Goal: Task Accomplishment & Management: Manage account settings

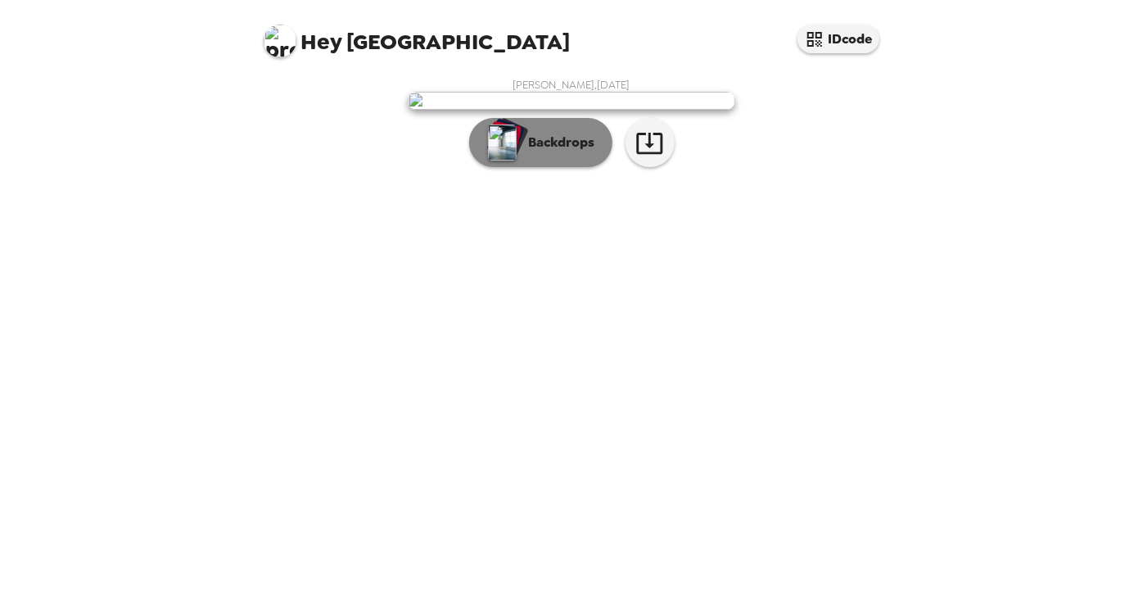
click at [568, 152] on p "Backdrops" at bounding box center [558, 143] width 75 height 20
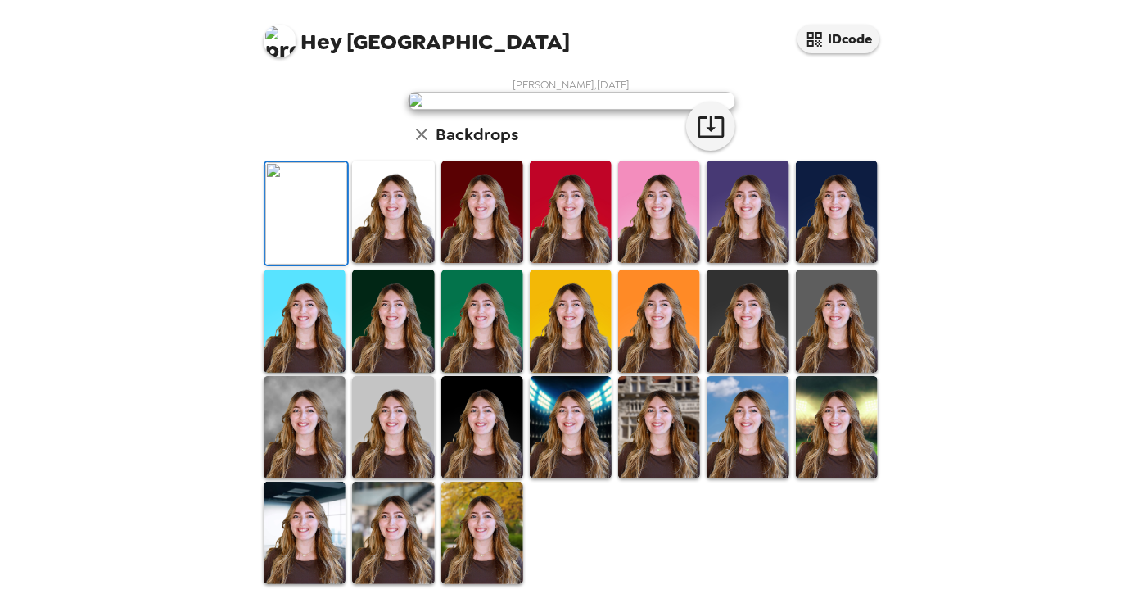
click at [474, 263] on img at bounding box center [482, 212] width 82 height 102
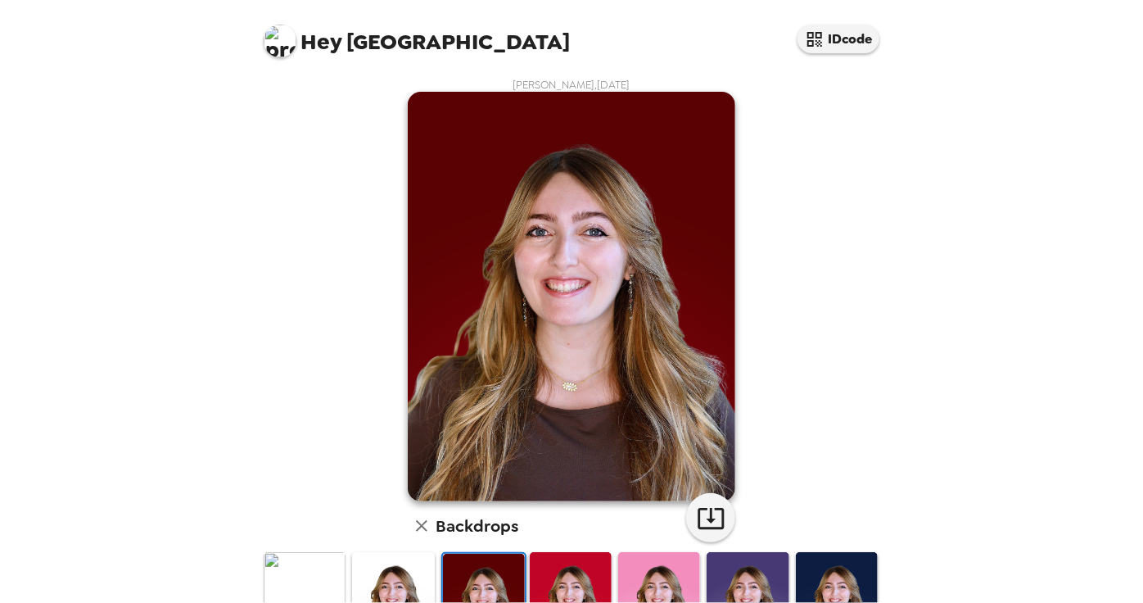
click at [777, 575] on img at bounding box center [748, 603] width 82 height 102
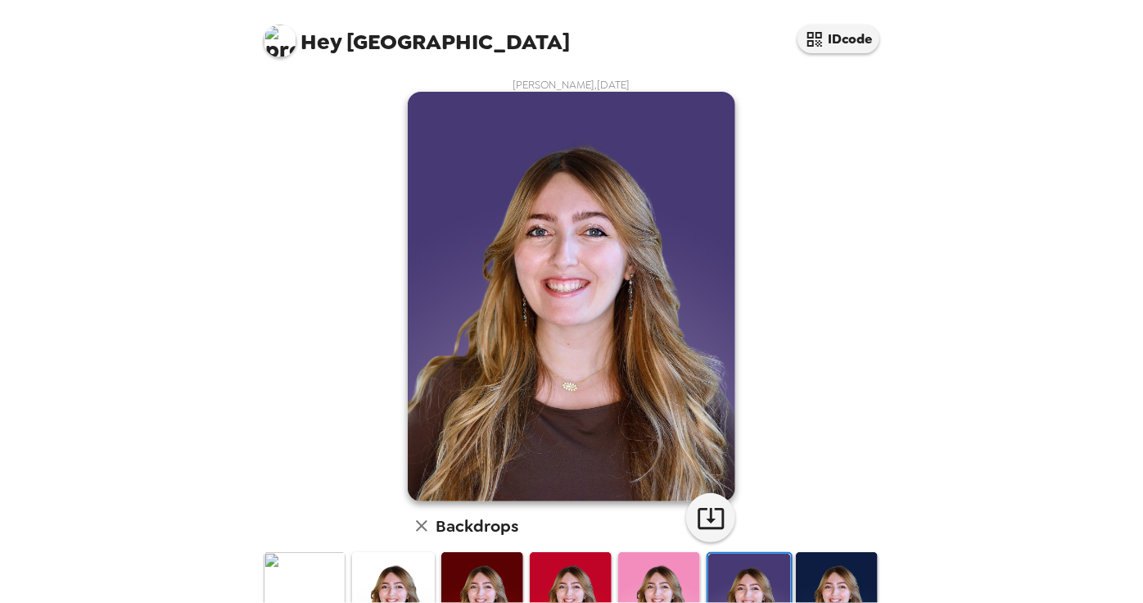
click at [821, 578] on img at bounding box center [837, 603] width 82 height 102
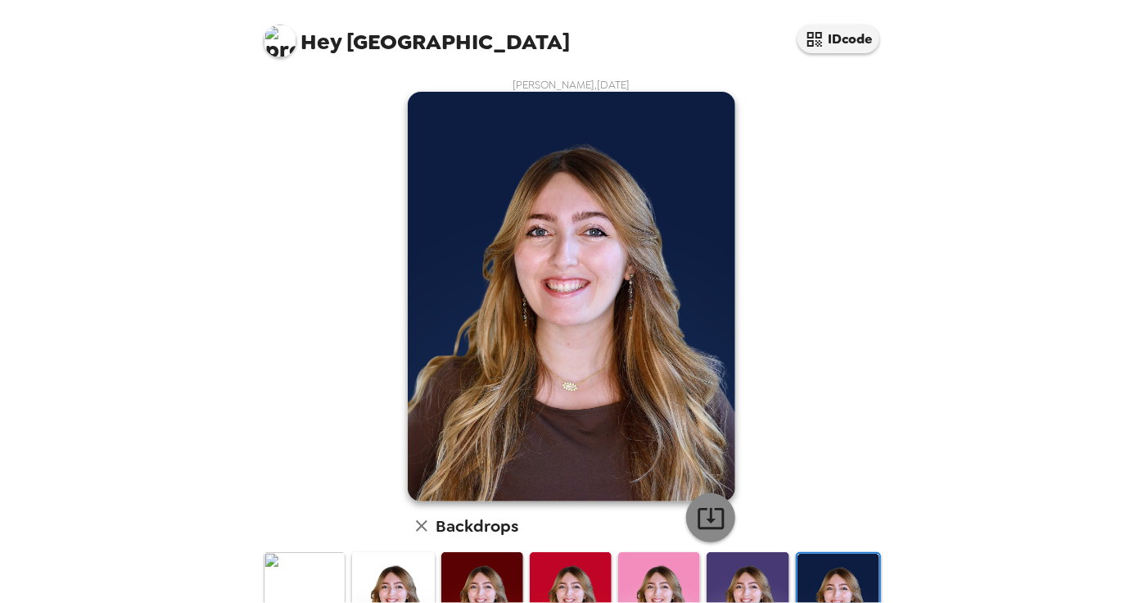
click at [708, 524] on icon "button" at bounding box center [711, 518] width 29 height 29
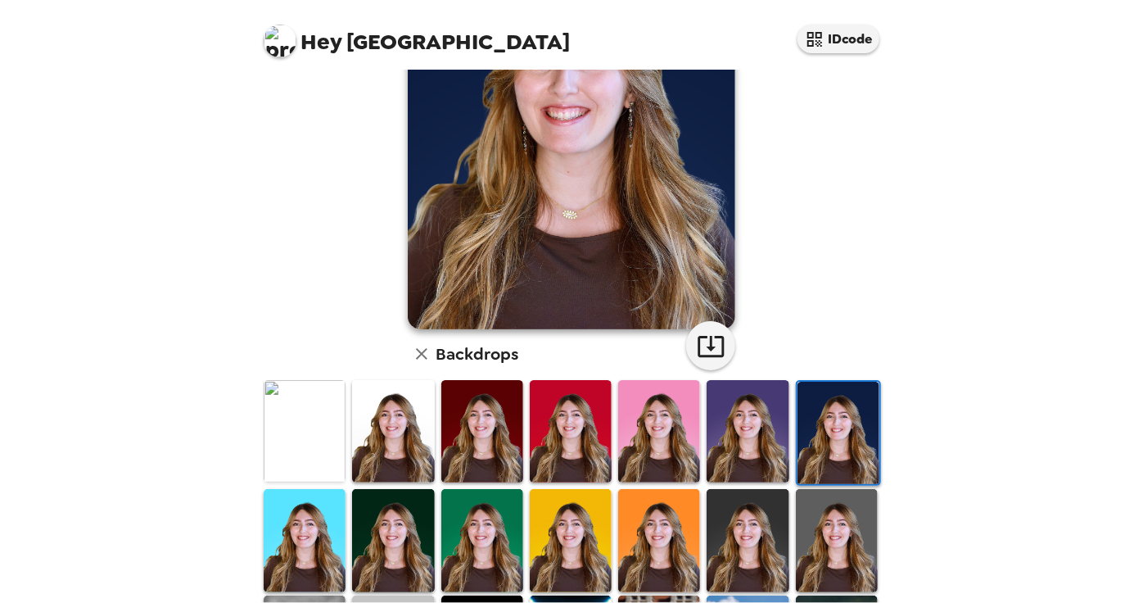
scroll to position [211, 0]
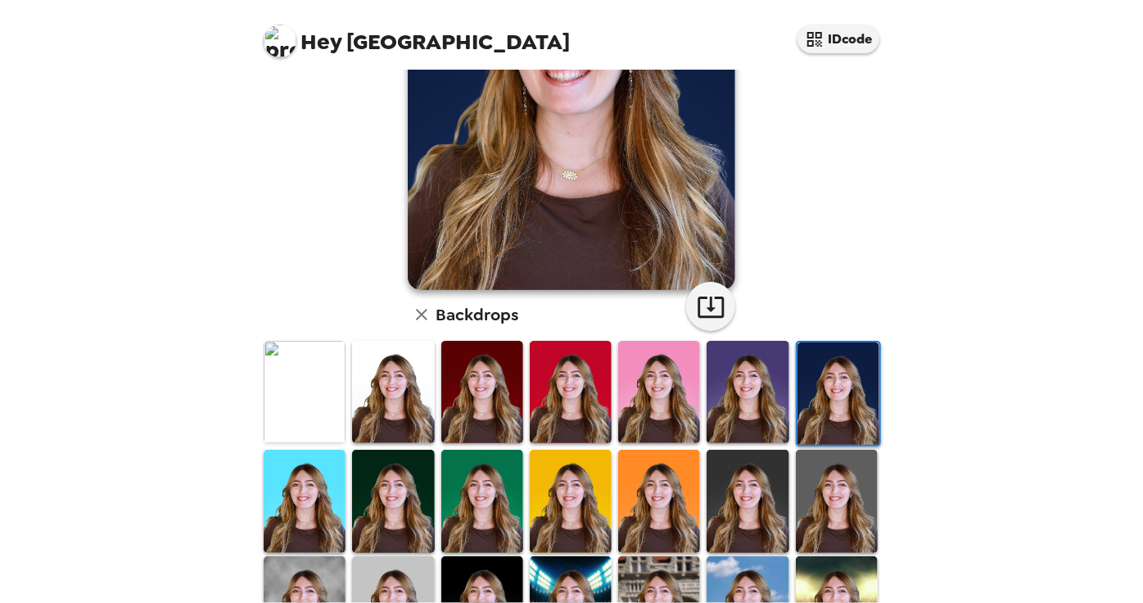
click at [314, 483] on img at bounding box center [305, 501] width 82 height 102
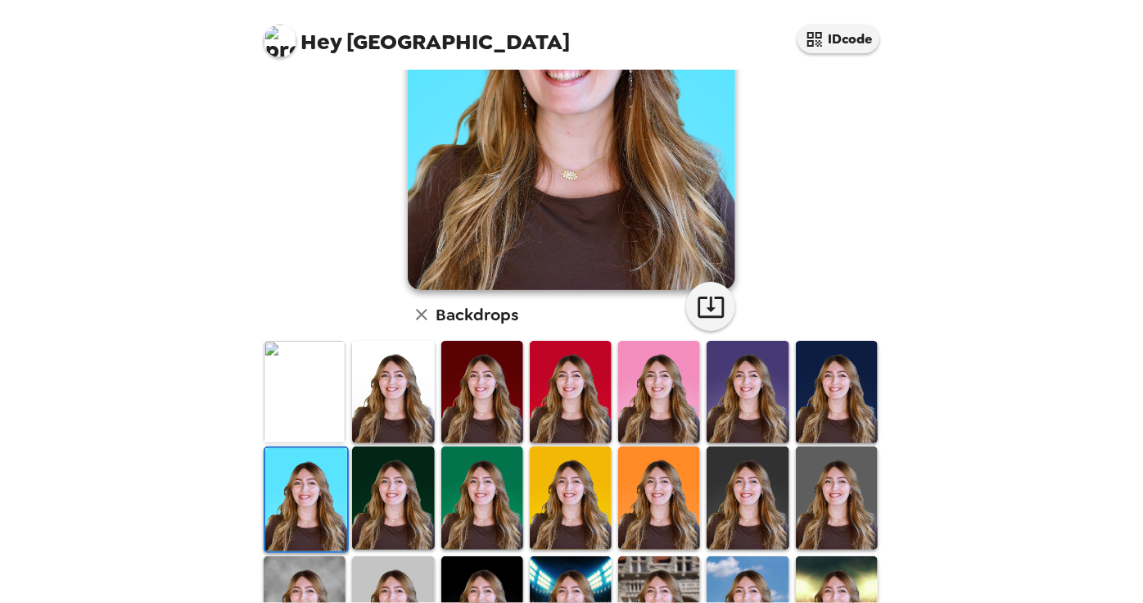
click at [383, 514] on img at bounding box center [393, 497] width 82 height 102
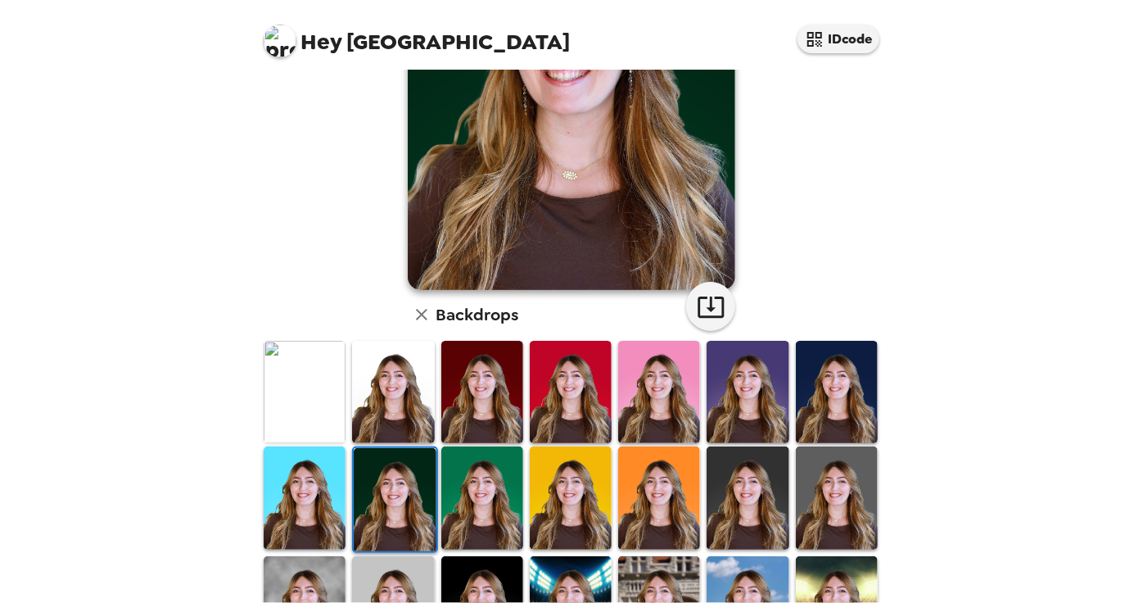
click at [469, 504] on img at bounding box center [482, 497] width 82 height 102
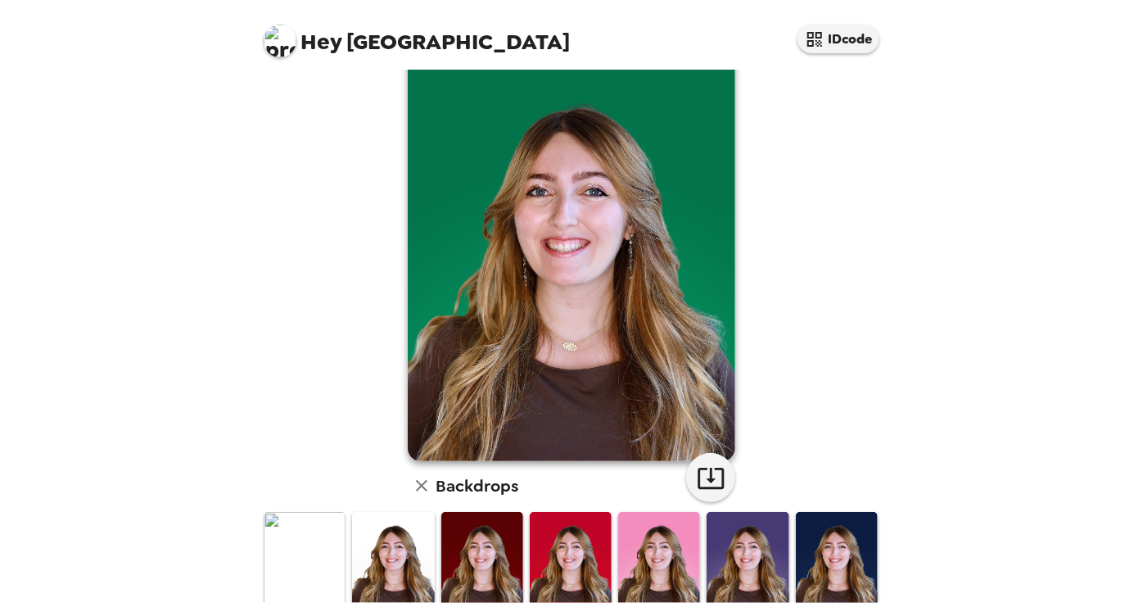
scroll to position [38, 0]
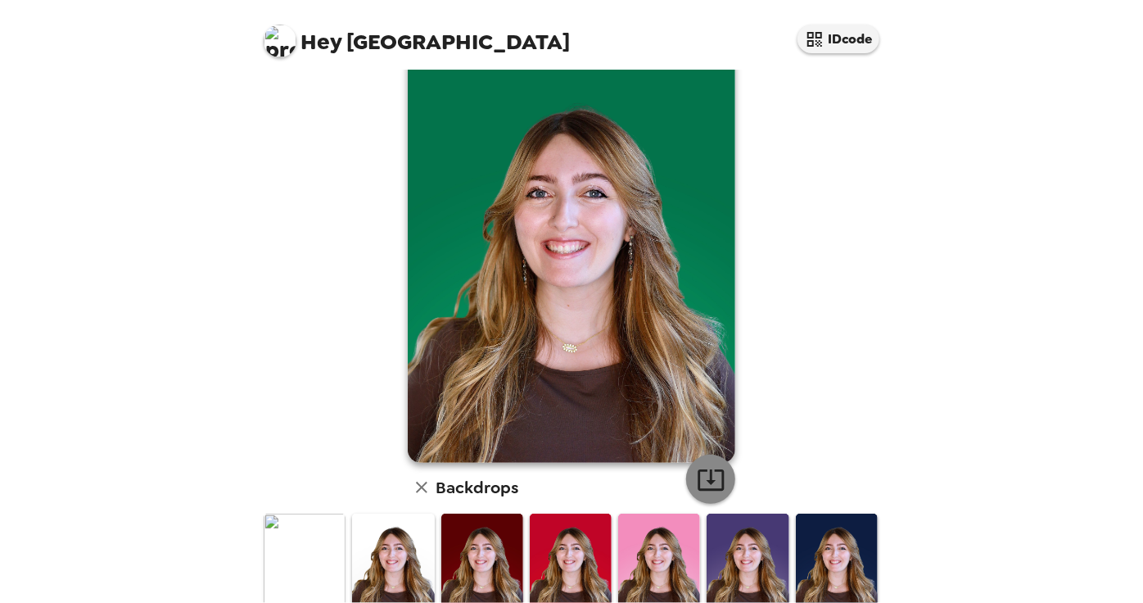
click at [701, 485] on icon "button" at bounding box center [711, 479] width 29 height 29
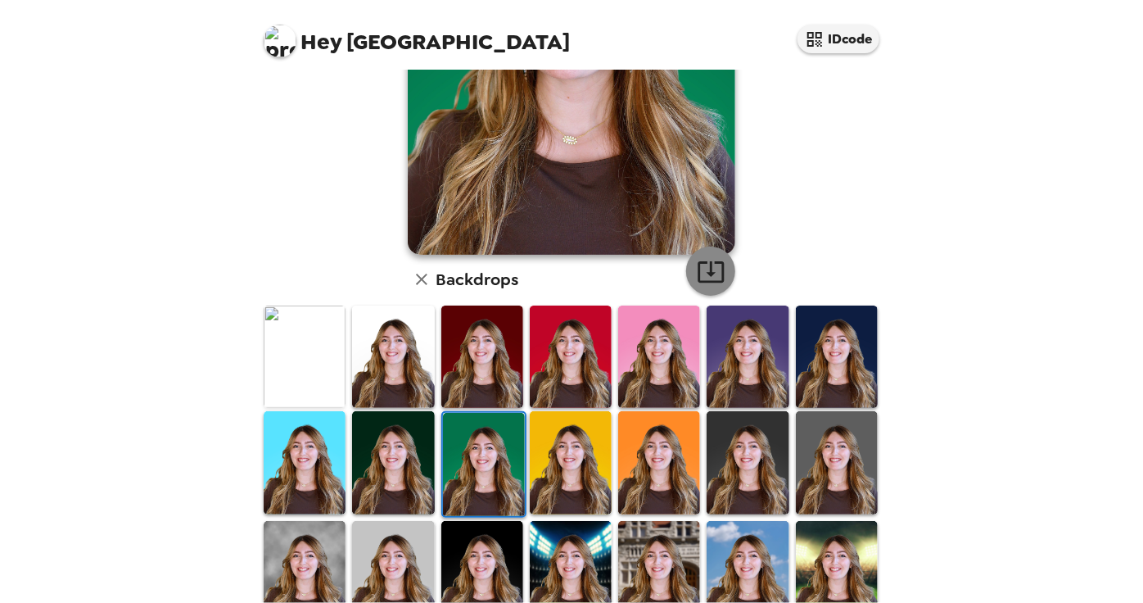
scroll to position [251, 0]
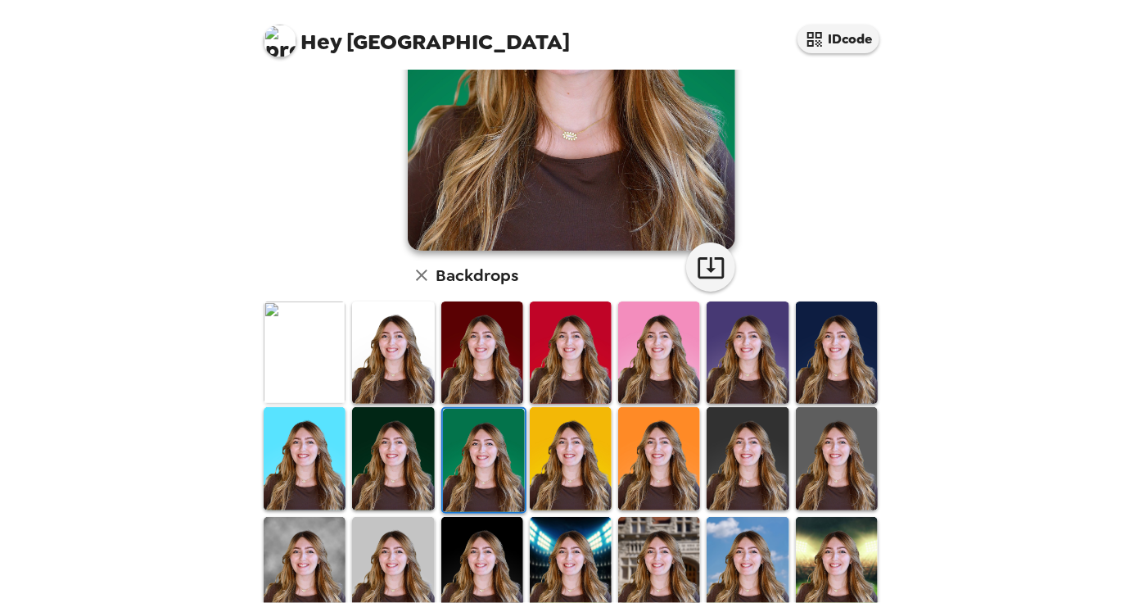
click at [308, 554] on img at bounding box center [305, 568] width 82 height 102
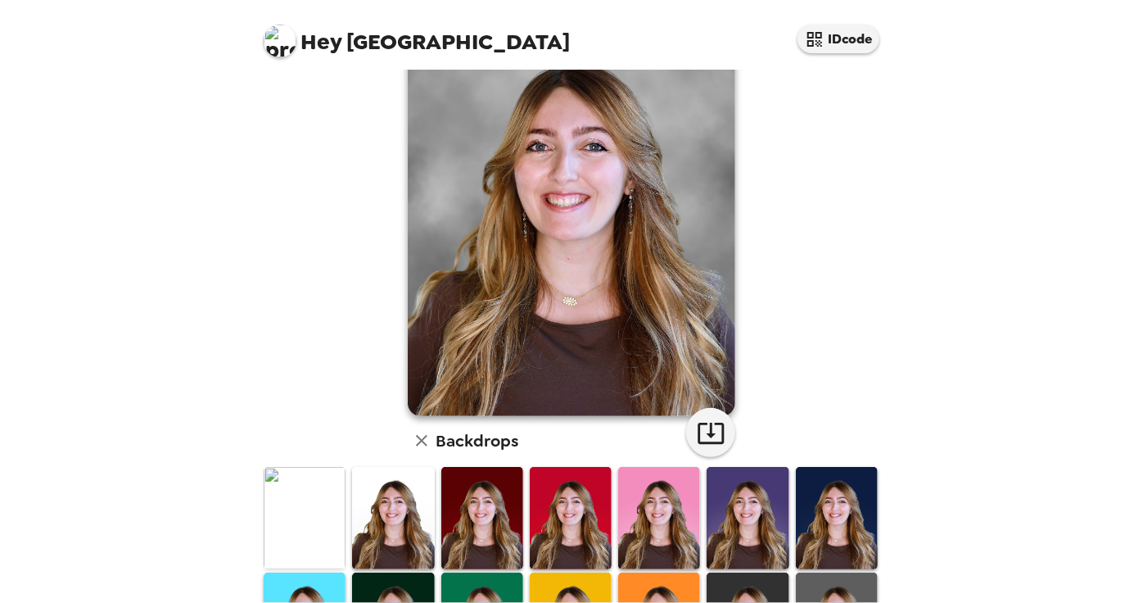
scroll to position [107, 0]
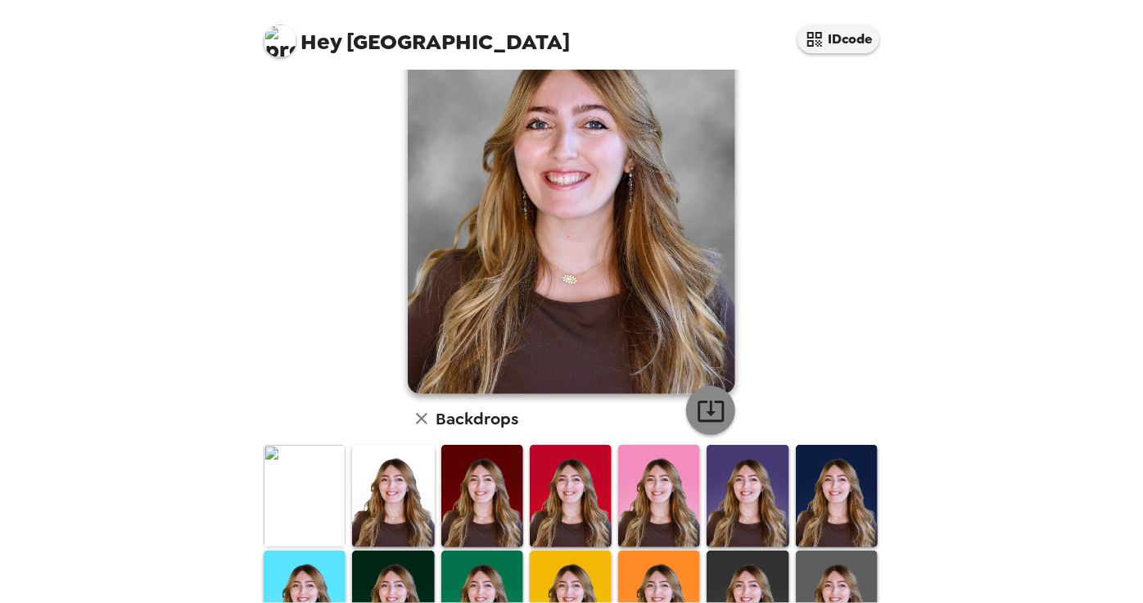
click at [718, 423] on icon "button" at bounding box center [711, 410] width 29 height 29
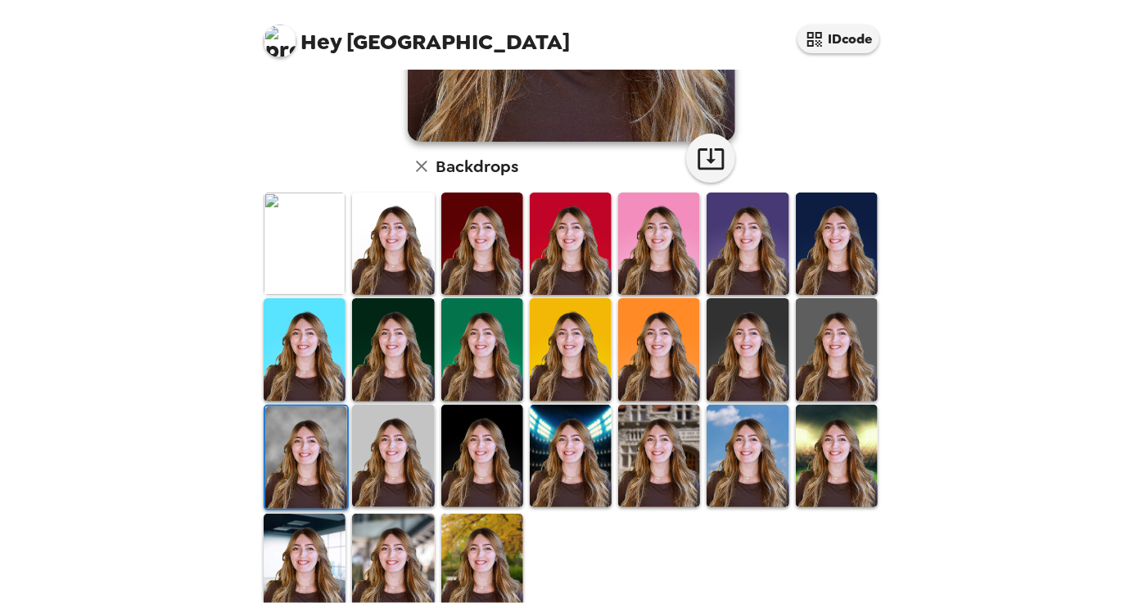
scroll to position [366, 0]
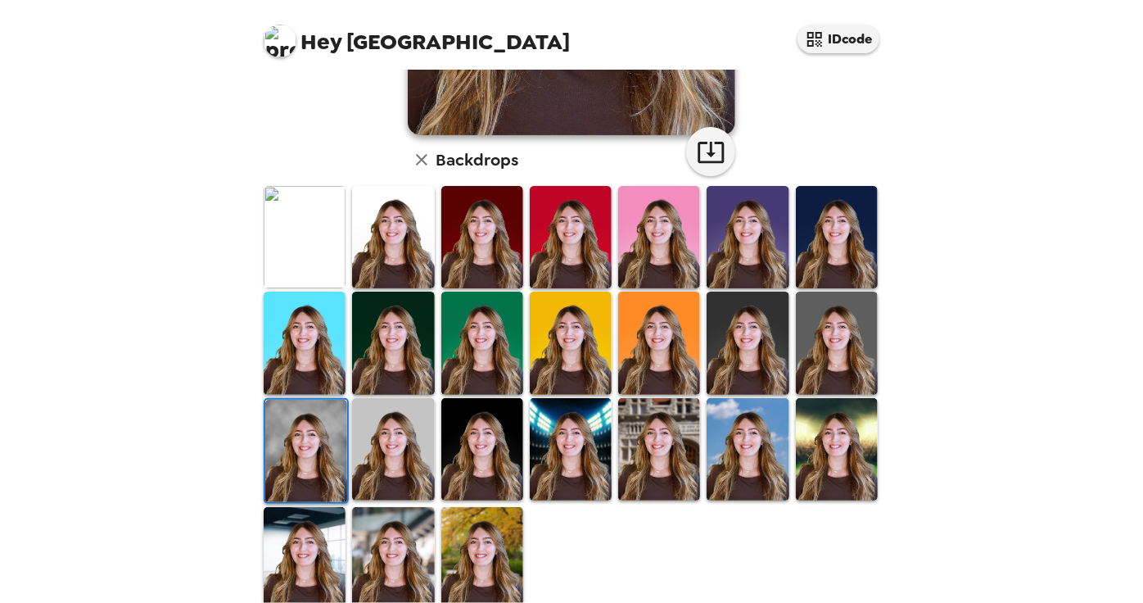
click at [738, 451] on img at bounding box center [748, 449] width 82 height 102
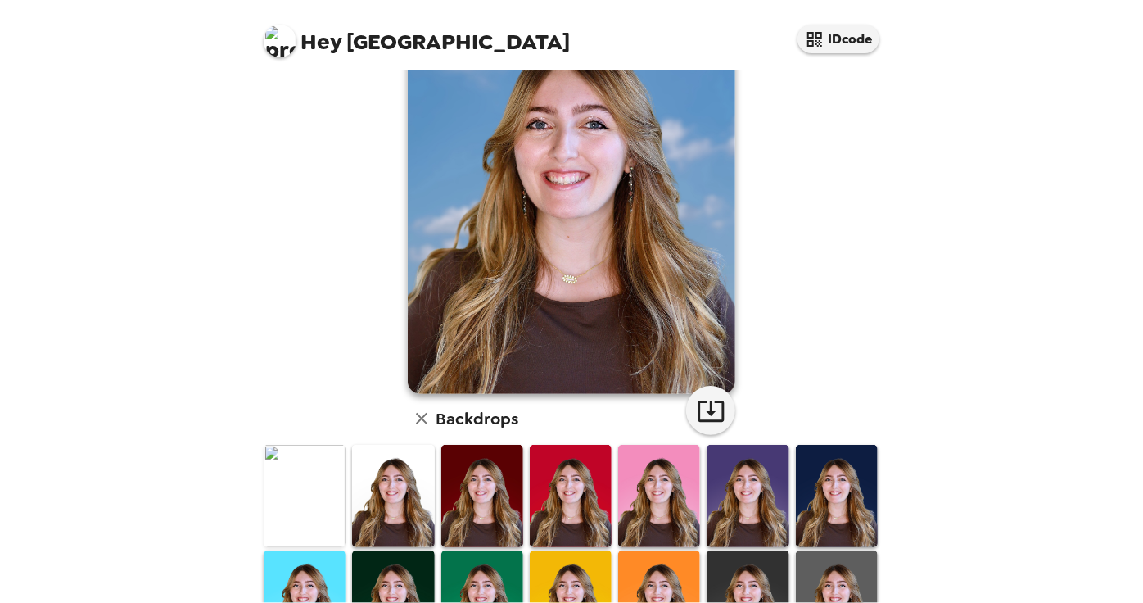
scroll to position [106, 0]
click at [825, 527] on img at bounding box center [837, 497] width 82 height 102
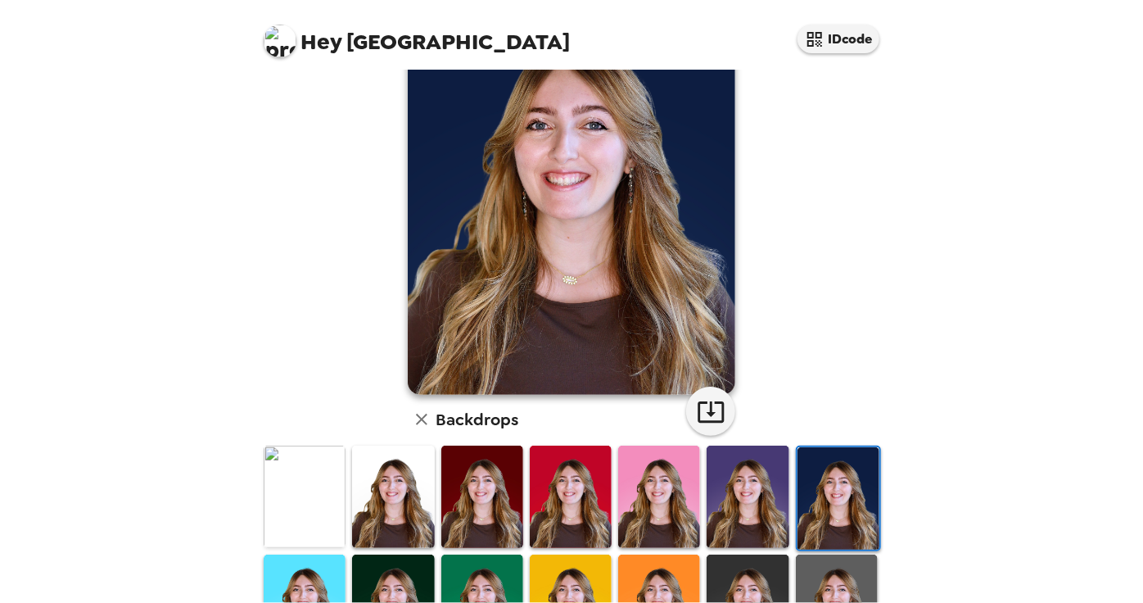
scroll to position [209, 0]
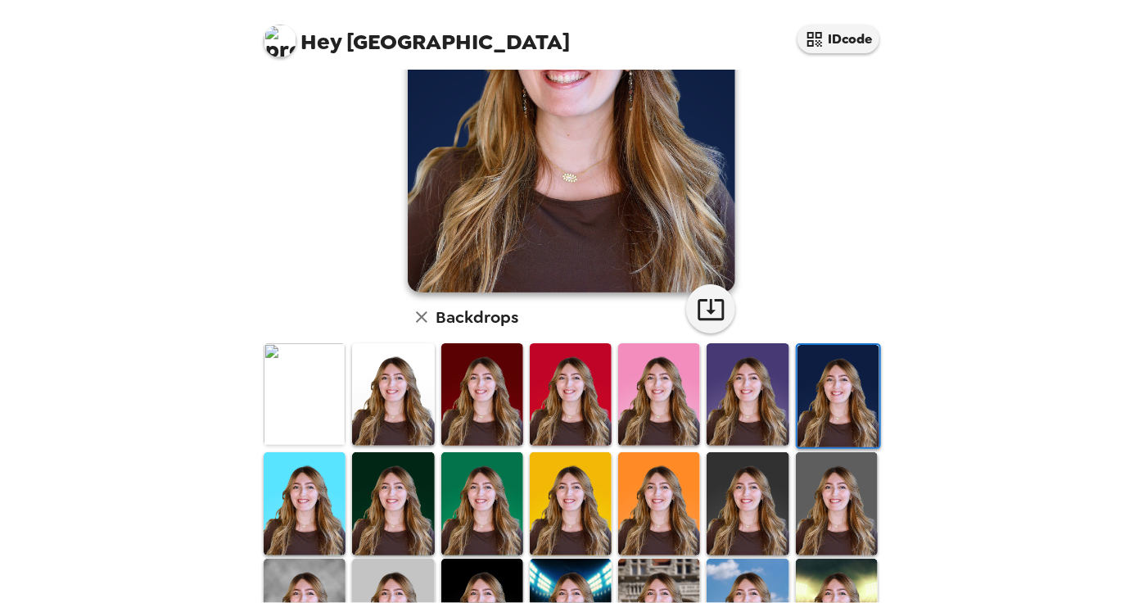
click at [825, 527] on img at bounding box center [837, 503] width 82 height 102
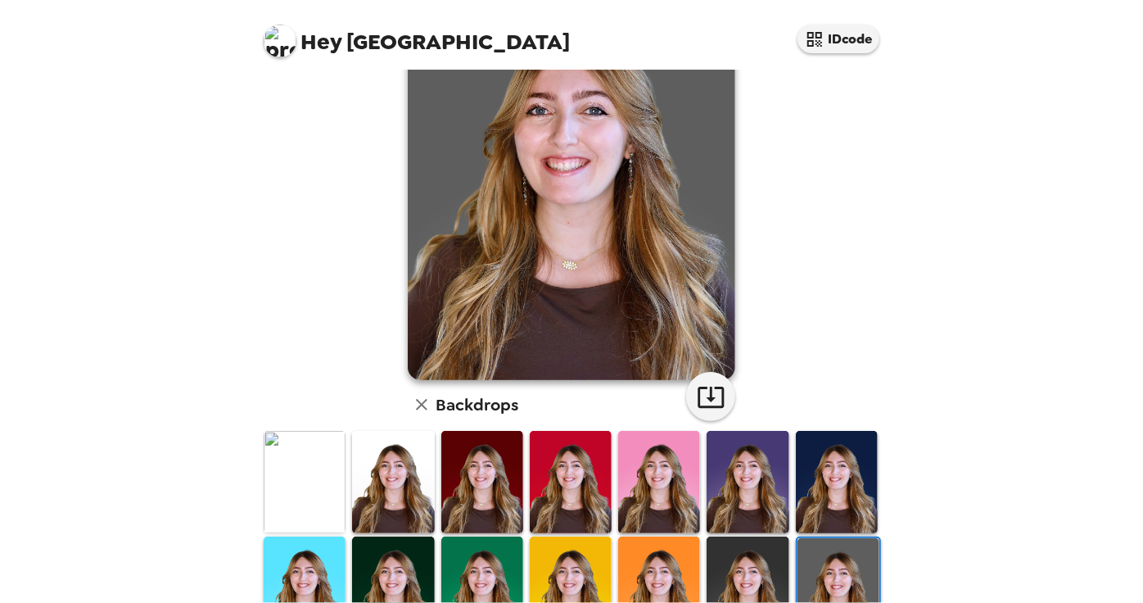
scroll to position [167, 0]
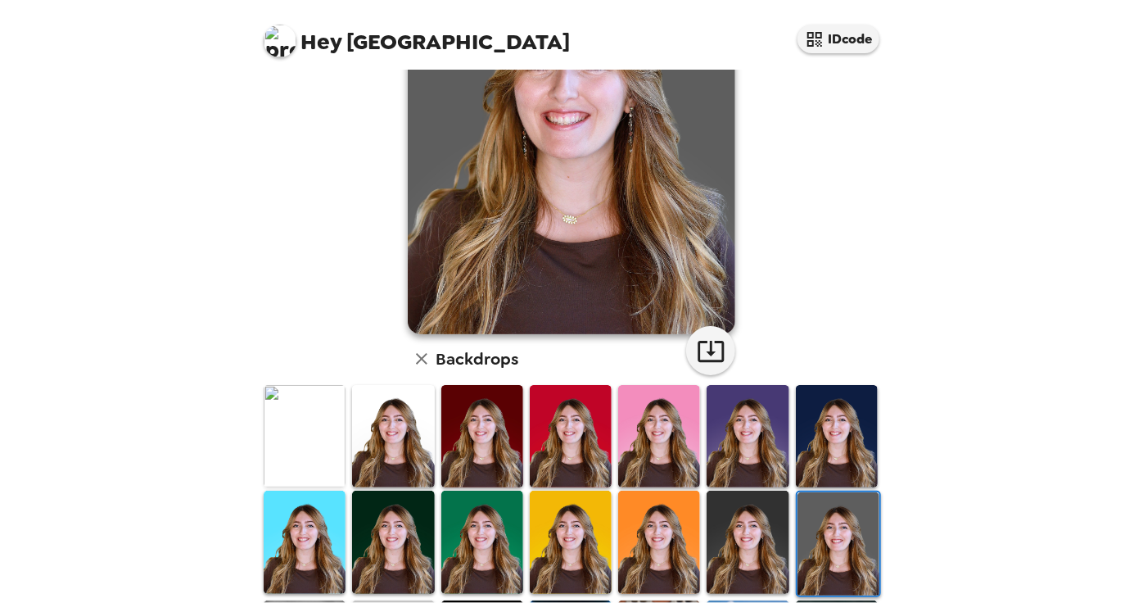
click at [773, 551] on img at bounding box center [748, 542] width 82 height 102
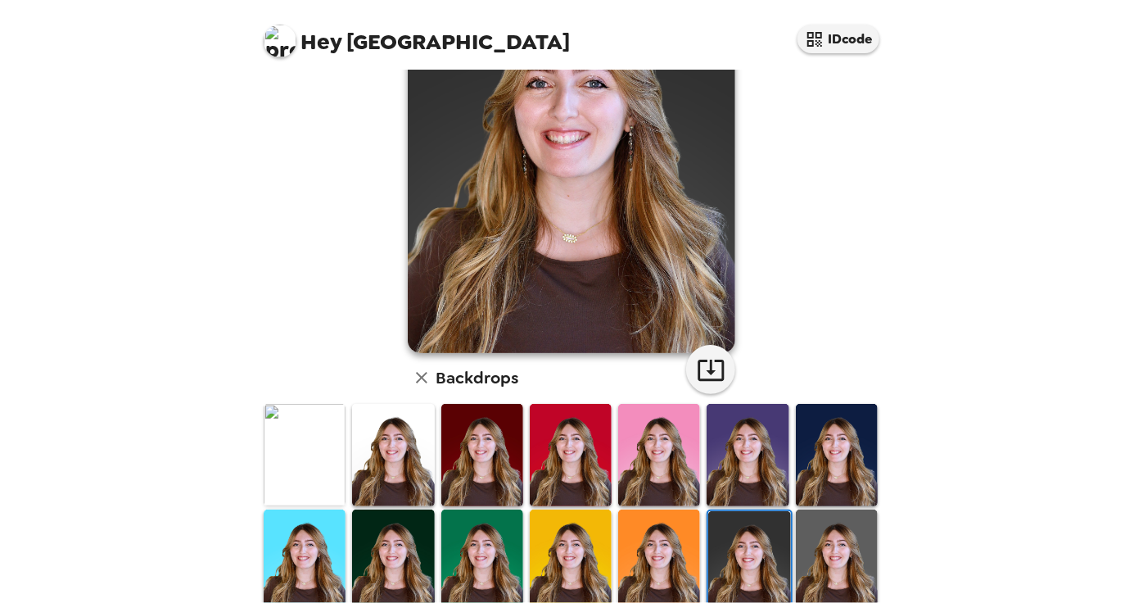
scroll to position [235, 0]
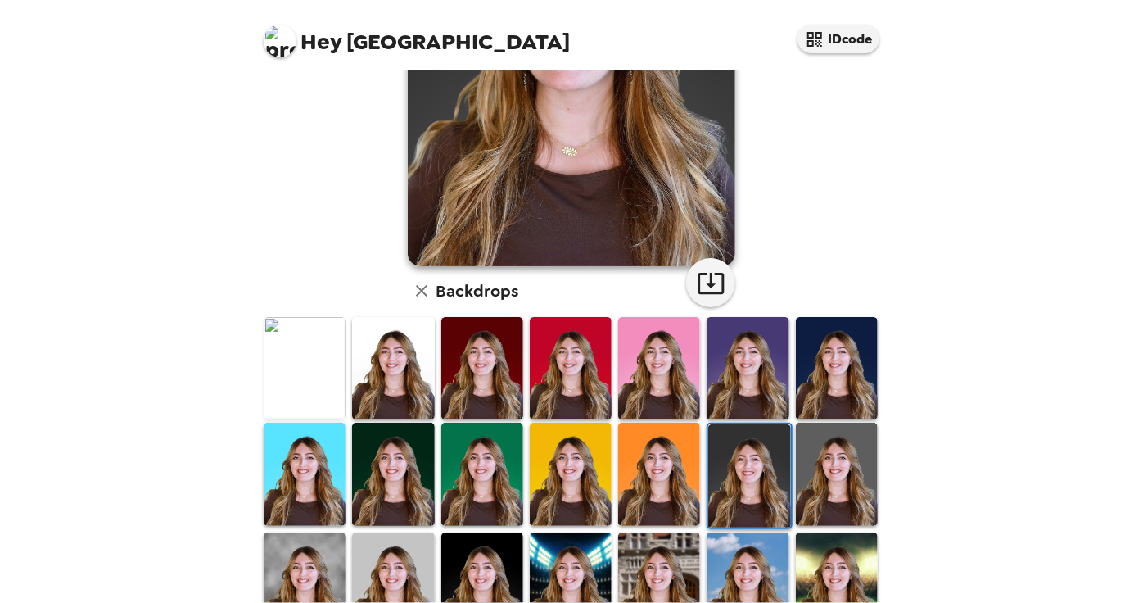
click at [290, 563] on img at bounding box center [305, 583] width 82 height 102
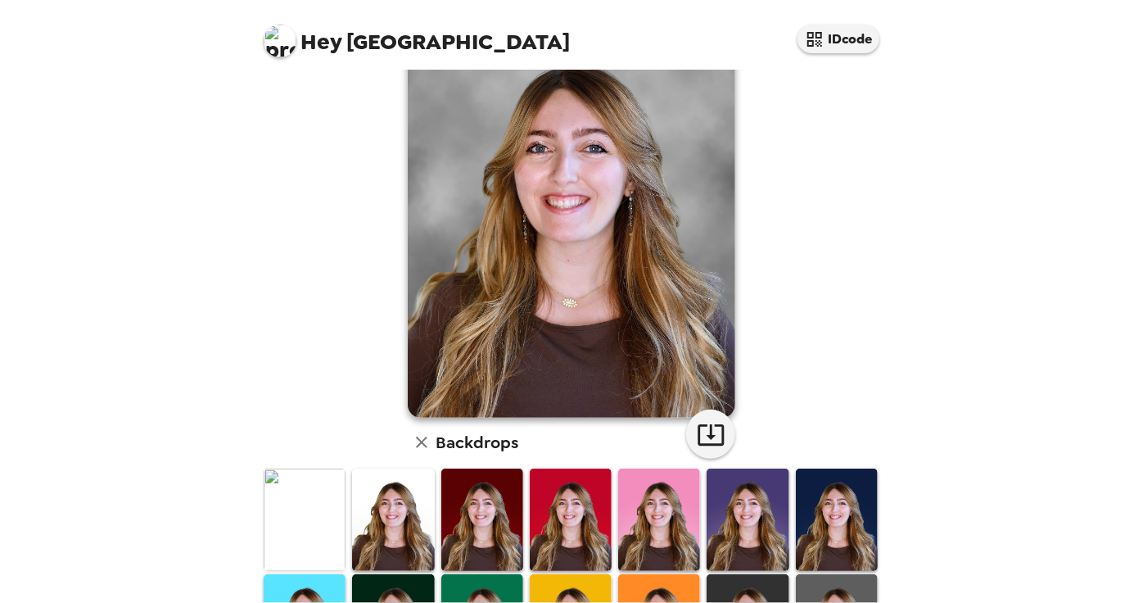
scroll to position [52, 0]
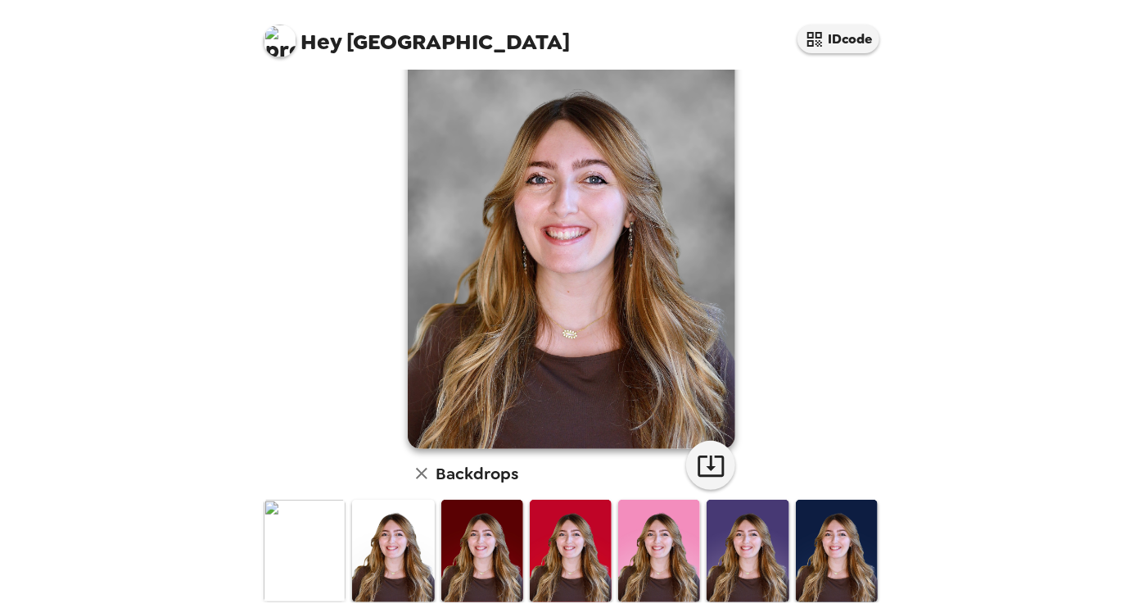
click at [310, 541] on img at bounding box center [305, 551] width 82 height 102
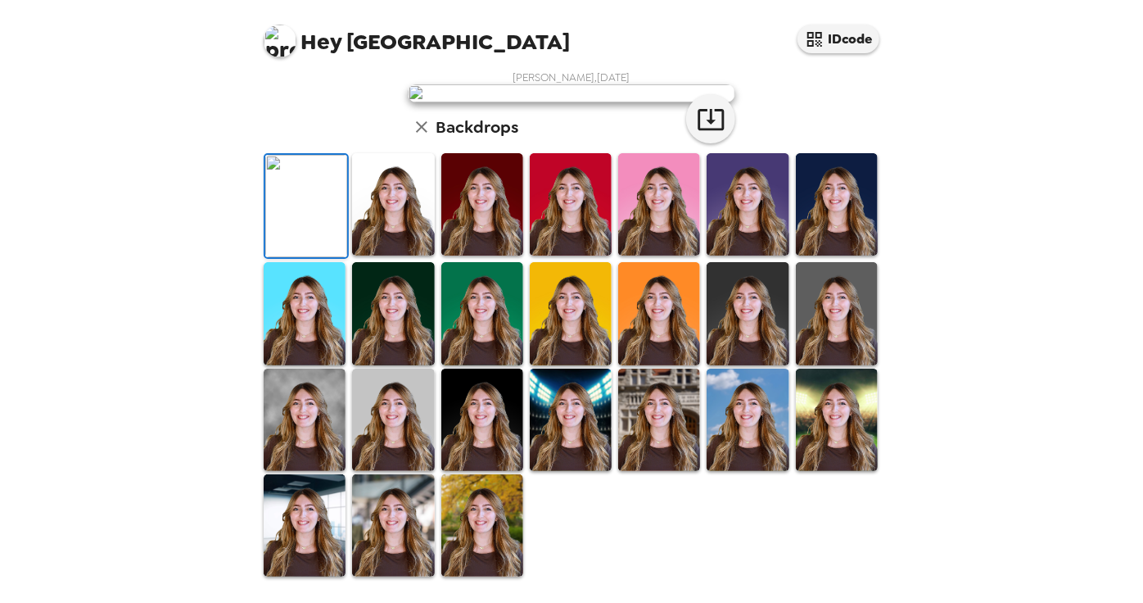
scroll to position [0, 0]
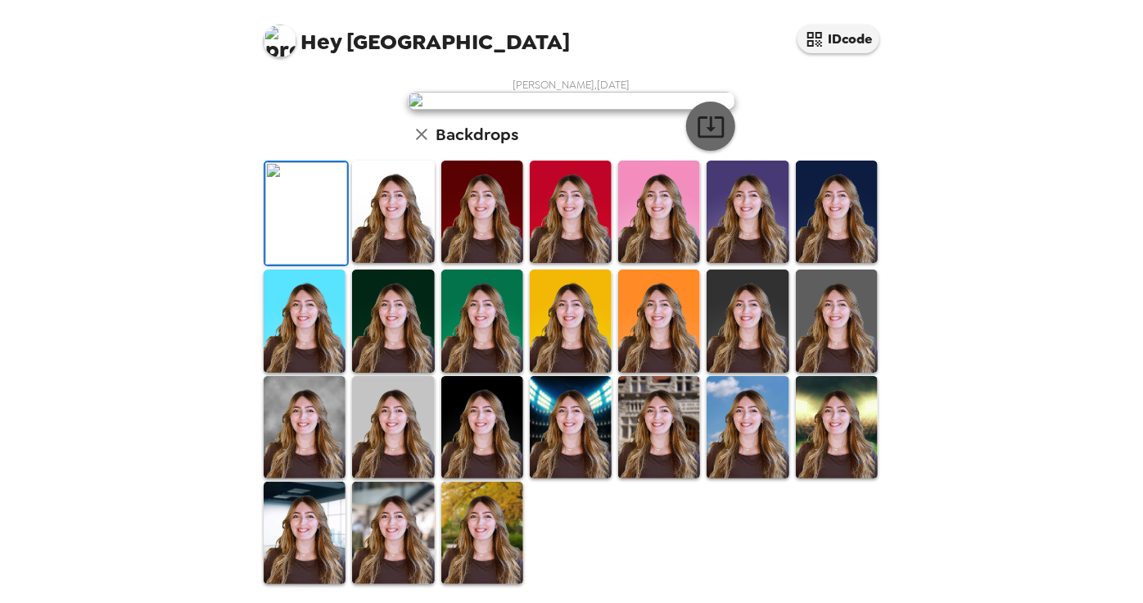
click at [709, 141] on icon "button" at bounding box center [711, 126] width 29 height 29
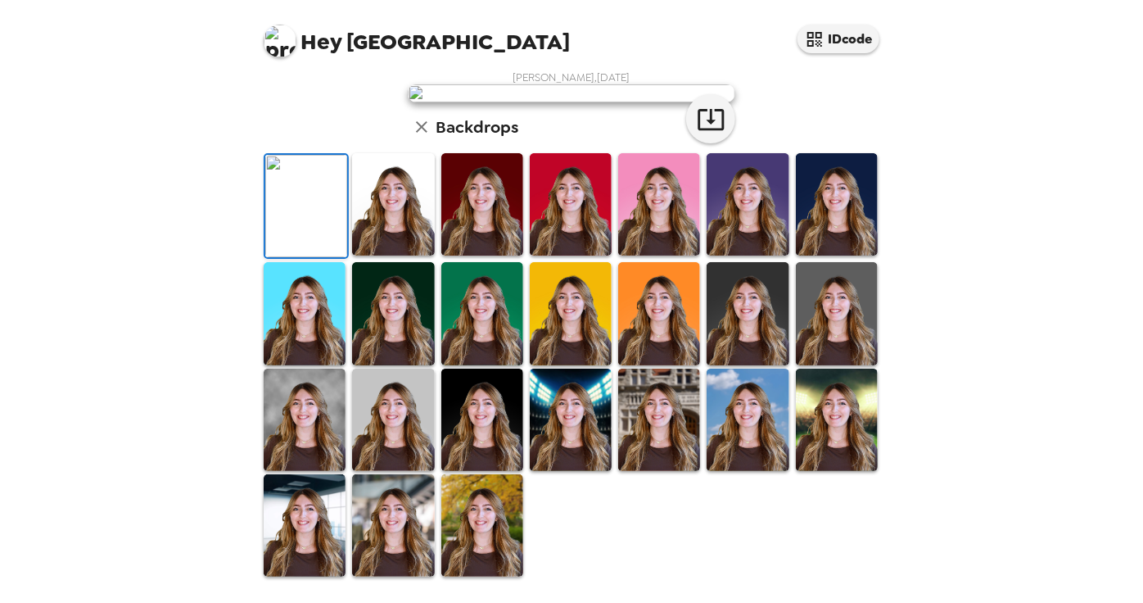
click at [1013, 482] on div "Hey Madison IDcode [PERSON_NAME] , [DATE] Backdrops" at bounding box center [571, 301] width 1143 height 603
click at [885, 123] on div "[PERSON_NAME] , [DATE] Backdrops" at bounding box center [571, 324] width 655 height 524
click at [886, 120] on div "[PERSON_NAME] , [DATE] Backdrops" at bounding box center [571, 324] width 655 height 524
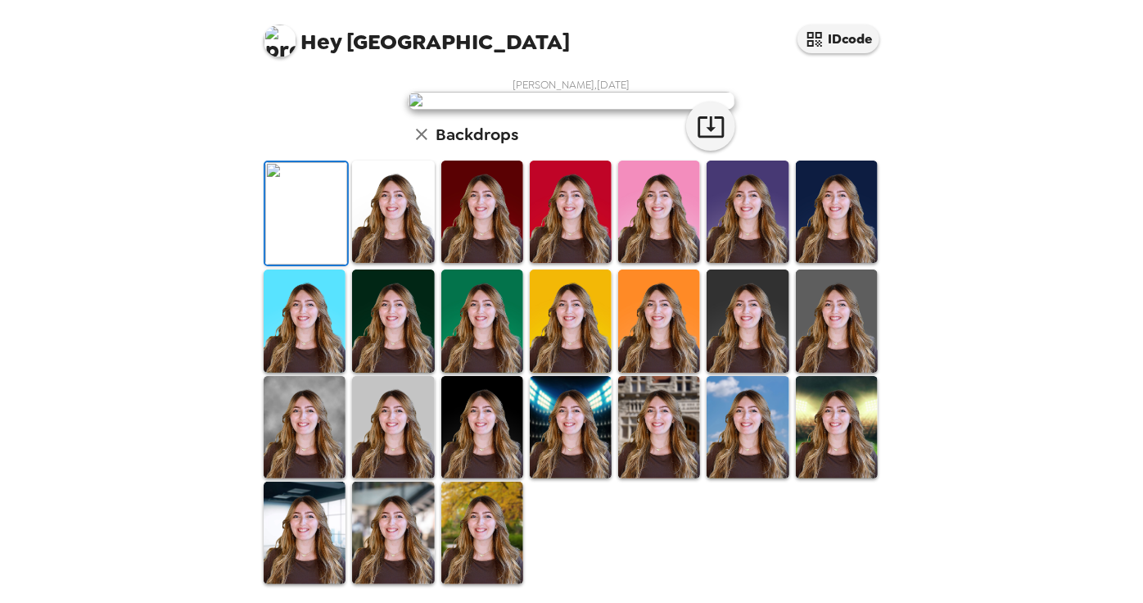
click at [288, 173] on div "[PERSON_NAME] , [DATE] Backdrops" at bounding box center [571, 332] width 622 height 508
